Goal: Task Accomplishment & Management: Complete application form

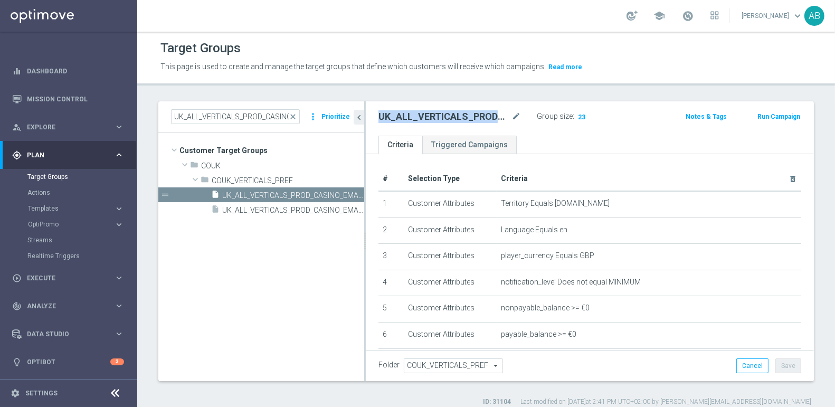
scroll to position [9, 0]
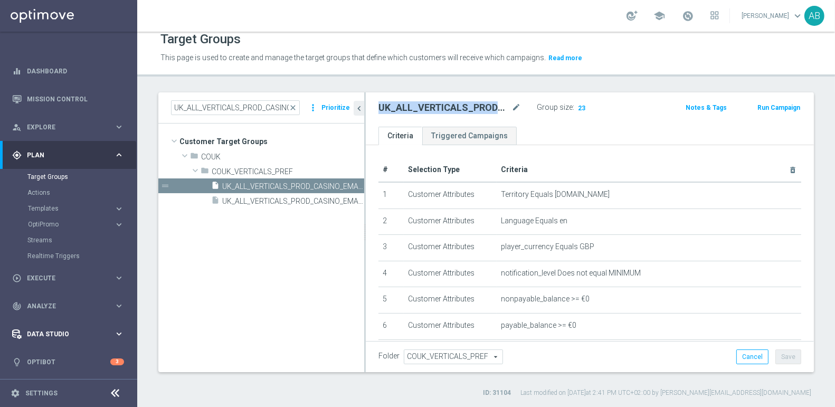
click at [50, 338] on div "Data Studio" at bounding box center [63, 334] width 102 height 10
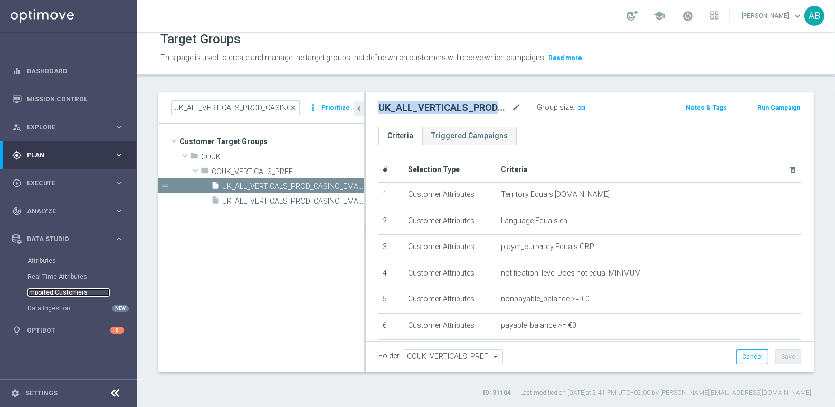
click at [55, 293] on link "Imported Customers" at bounding box center [68, 292] width 82 height 8
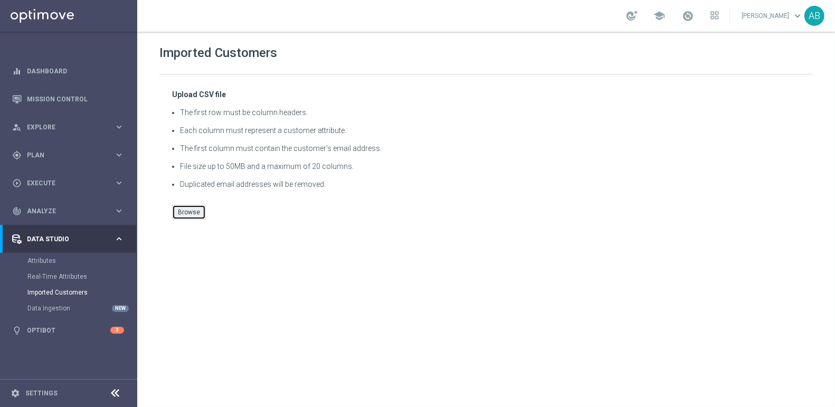
click at [184, 206] on button "Browse" at bounding box center [189, 212] width 34 height 15
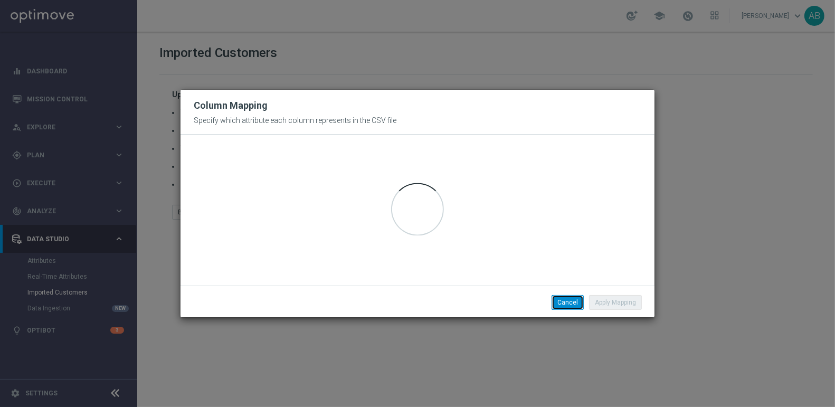
click at [561, 305] on button "Cancel" at bounding box center [568, 302] width 32 height 15
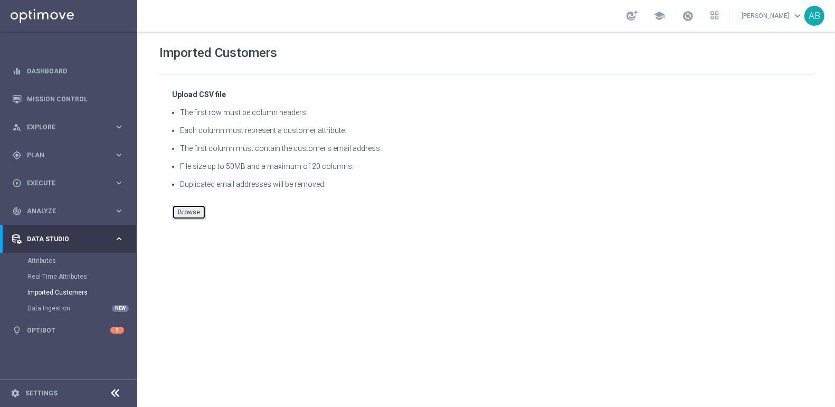
click at [191, 210] on button "Browse" at bounding box center [189, 212] width 34 height 15
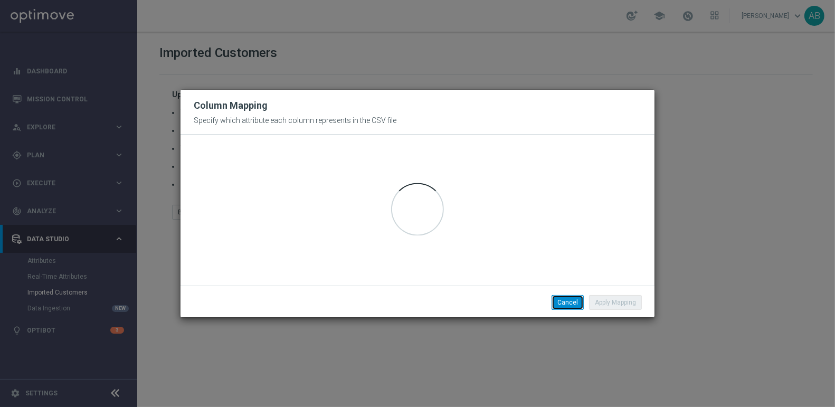
click at [566, 298] on button "Cancel" at bounding box center [568, 302] width 32 height 15
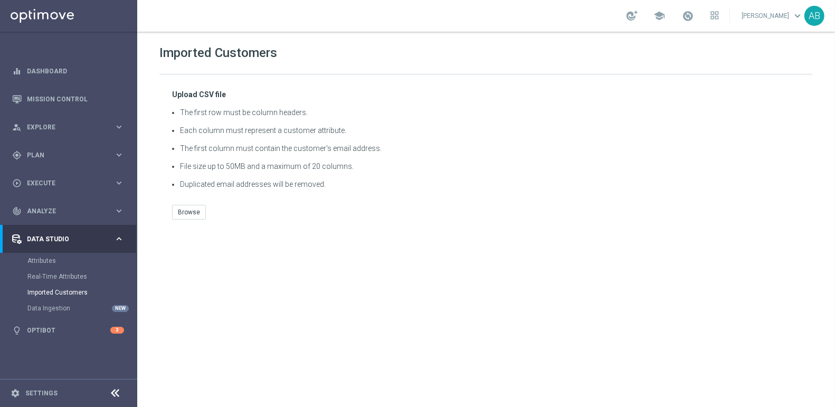
click at [276, 226] on div "Upload CSV file The first row must be column headers. Each column must represen…" at bounding box center [486, 154] width 654 height 161
click at [191, 214] on button "Browse" at bounding box center [189, 212] width 34 height 15
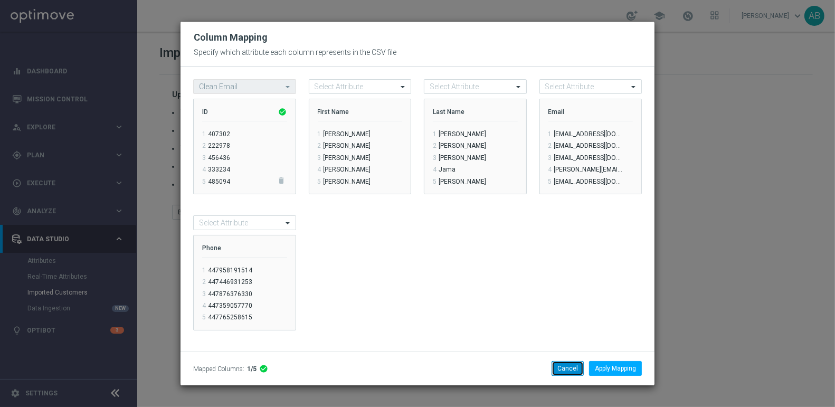
click at [573, 369] on button "Cancel" at bounding box center [568, 368] width 32 height 15
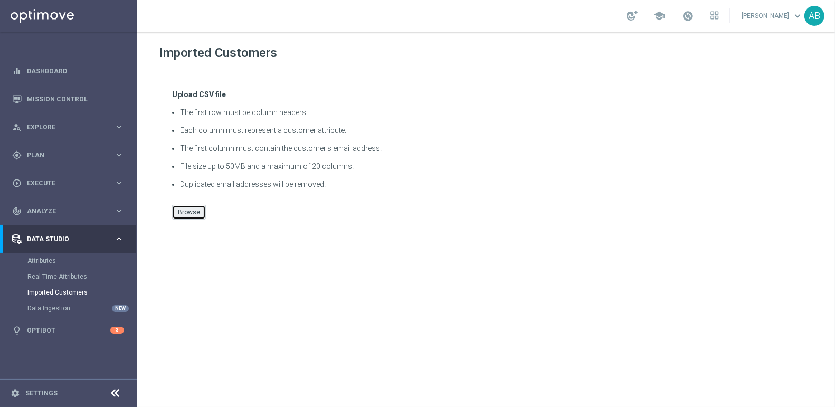
click at [189, 214] on button "Browse" at bounding box center [189, 212] width 34 height 15
click at [204, 210] on div "Browse" at bounding box center [486, 212] width 628 height 15
click at [196, 210] on button "Browse" at bounding box center [189, 212] width 34 height 15
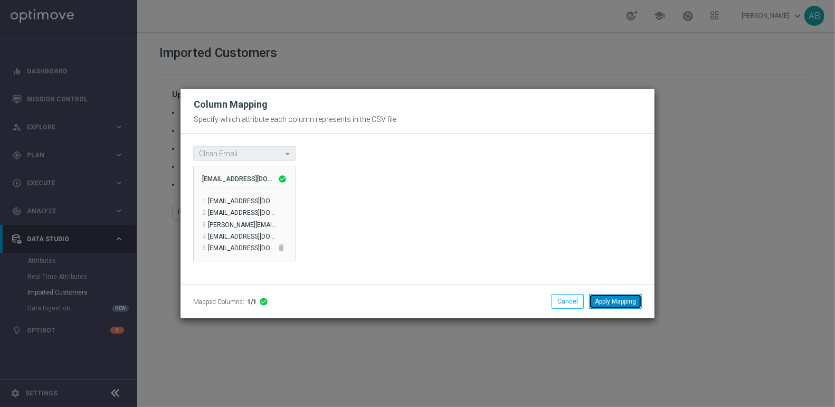
click at [607, 297] on button "Apply Mapping" at bounding box center [615, 301] width 53 height 15
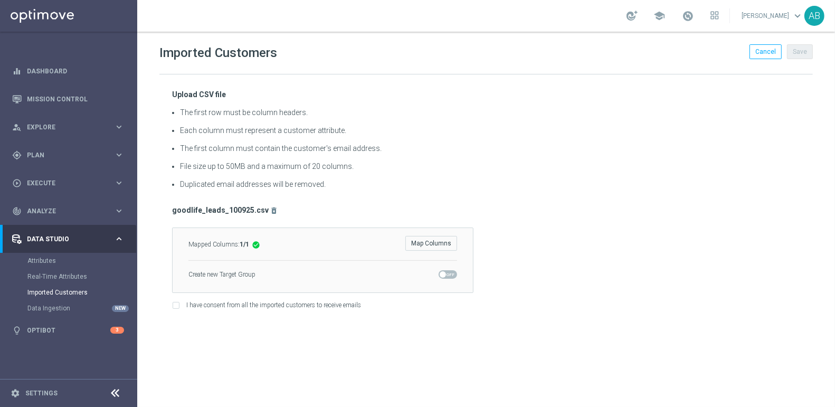
click at [445, 274] on span at bounding box center [443, 274] width 6 height 6
click at [445, 274] on input "checkbox" at bounding box center [448, 274] width 18 height 8
checkbox input "true"
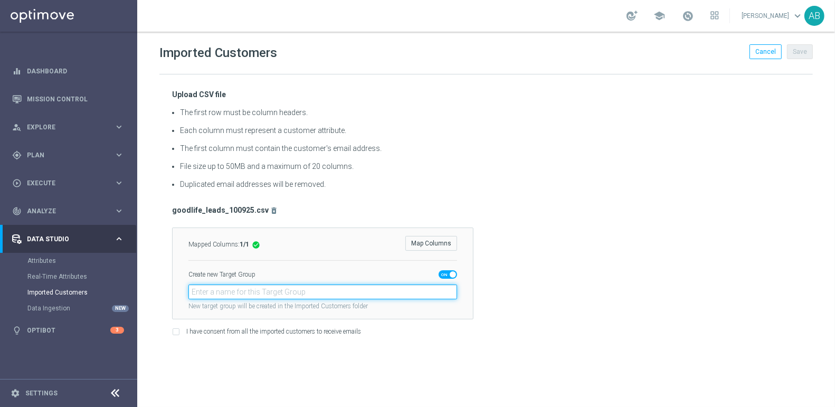
click at [329, 291] on input "text" at bounding box center [323, 292] width 269 height 15
paste input "en_GB_ACQ_GOODLIFE_REBRANDED_NVIP_EMA_TAC_GM_100925"
type input "en_GB_ACQ_GOODLIFE_REBRANDED_NVIP_EMA_TAC_GM_100925"
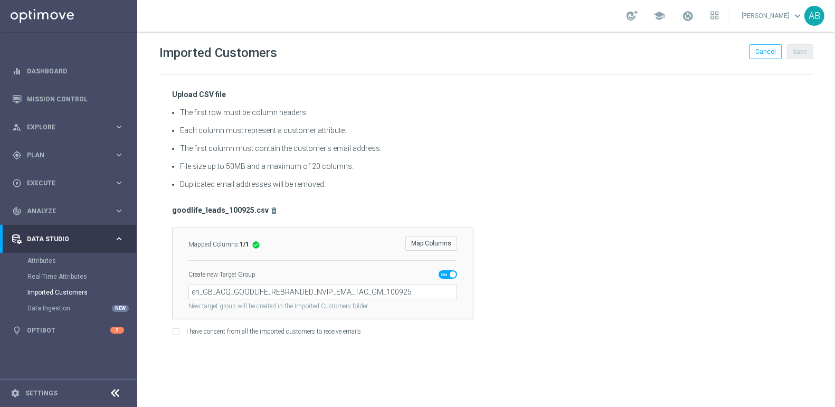
click at [181, 328] on div "I have consent from all the imported customers to receive emails" at bounding box center [486, 333] width 628 height 10
click at [177, 330] on input "I have consent from all the imported customers to receive emails" at bounding box center [175, 333] width 7 height 7
checkbox input "true"
click at [804, 50] on button "Save" at bounding box center [800, 51] width 26 height 15
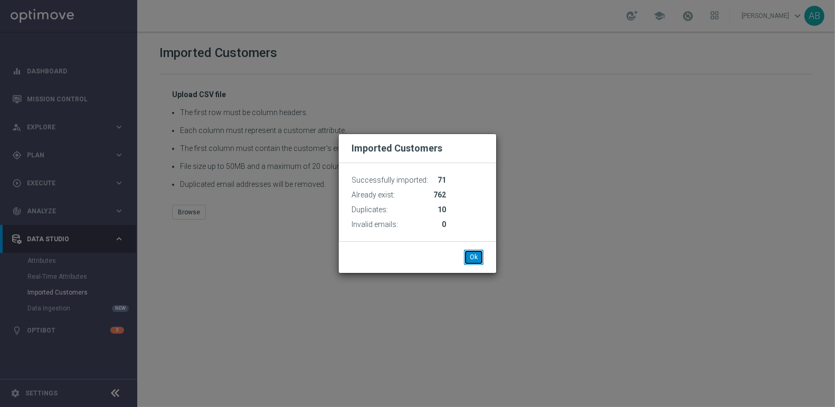
click at [475, 260] on button "Ok" at bounding box center [474, 257] width 20 height 15
